Goal: Information Seeking & Learning: Learn about a topic

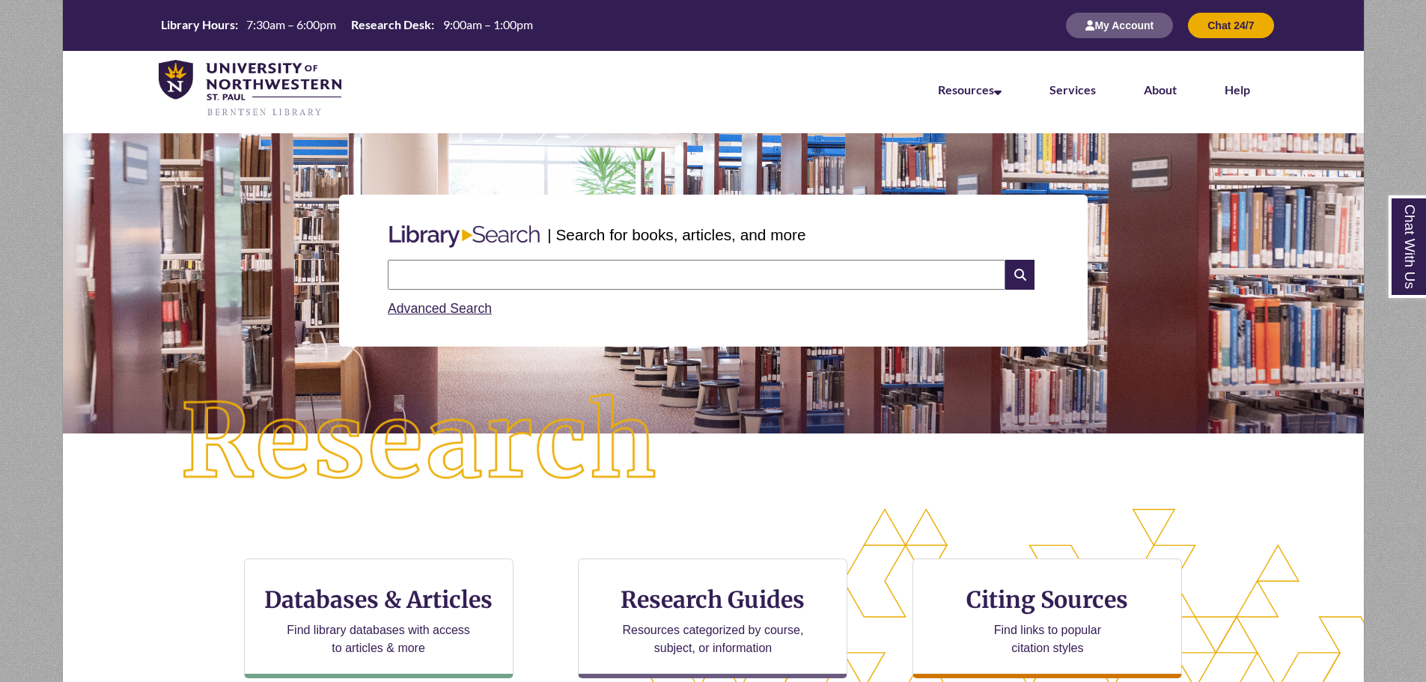
click at [1039, 279] on div "Search Advanced Search" at bounding box center [713, 289] width 663 height 71
click at [1018, 275] on icon at bounding box center [1020, 275] width 28 height 30
click at [1019, 285] on icon at bounding box center [1020, 275] width 28 height 30
